Goal: Check status: Check status

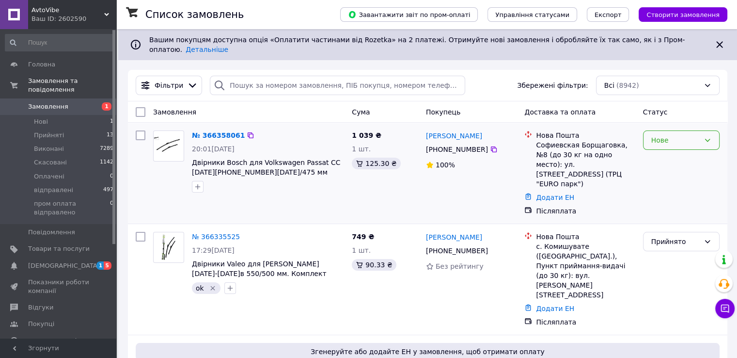
click at [709, 139] on icon at bounding box center [707, 140] width 5 height 3
click at [665, 155] on li "Прийнято" at bounding box center [681, 153] width 76 height 17
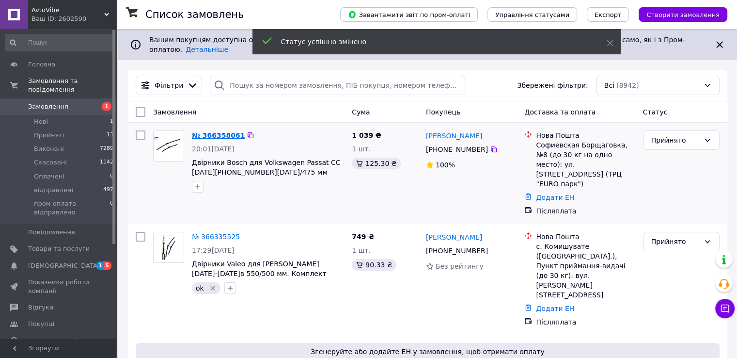
click at [210, 131] on link "№ 366358061" at bounding box center [218, 135] width 53 height 8
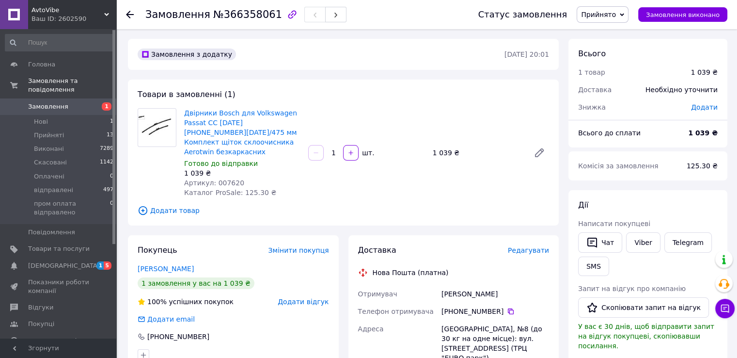
click at [221, 179] on span "Артикул: 007620" at bounding box center [214, 183] width 60 height 8
copy span "007620"
click at [50, 102] on span "Замовлення" at bounding box center [48, 106] width 40 height 9
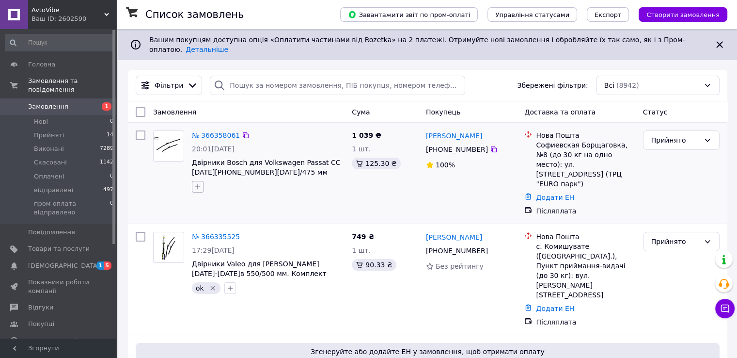
click at [196, 183] on icon "button" at bounding box center [198, 187] width 8 height 8
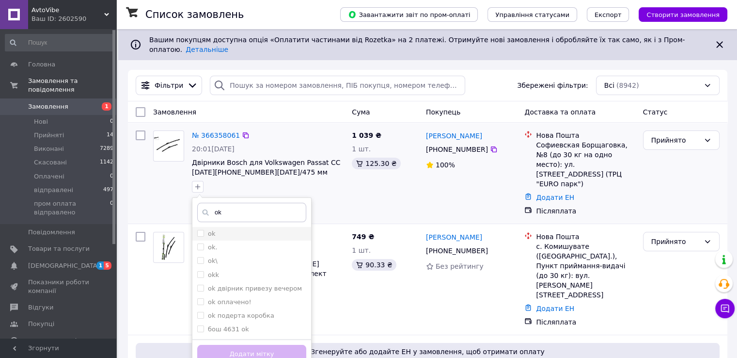
type input "ok"
click at [200, 230] on input "ok" at bounding box center [200, 233] width 6 height 6
checkbox input "true"
click at [277, 345] on button "Додати мітку" at bounding box center [251, 354] width 109 height 19
